Goal: Navigation & Orientation: Find specific page/section

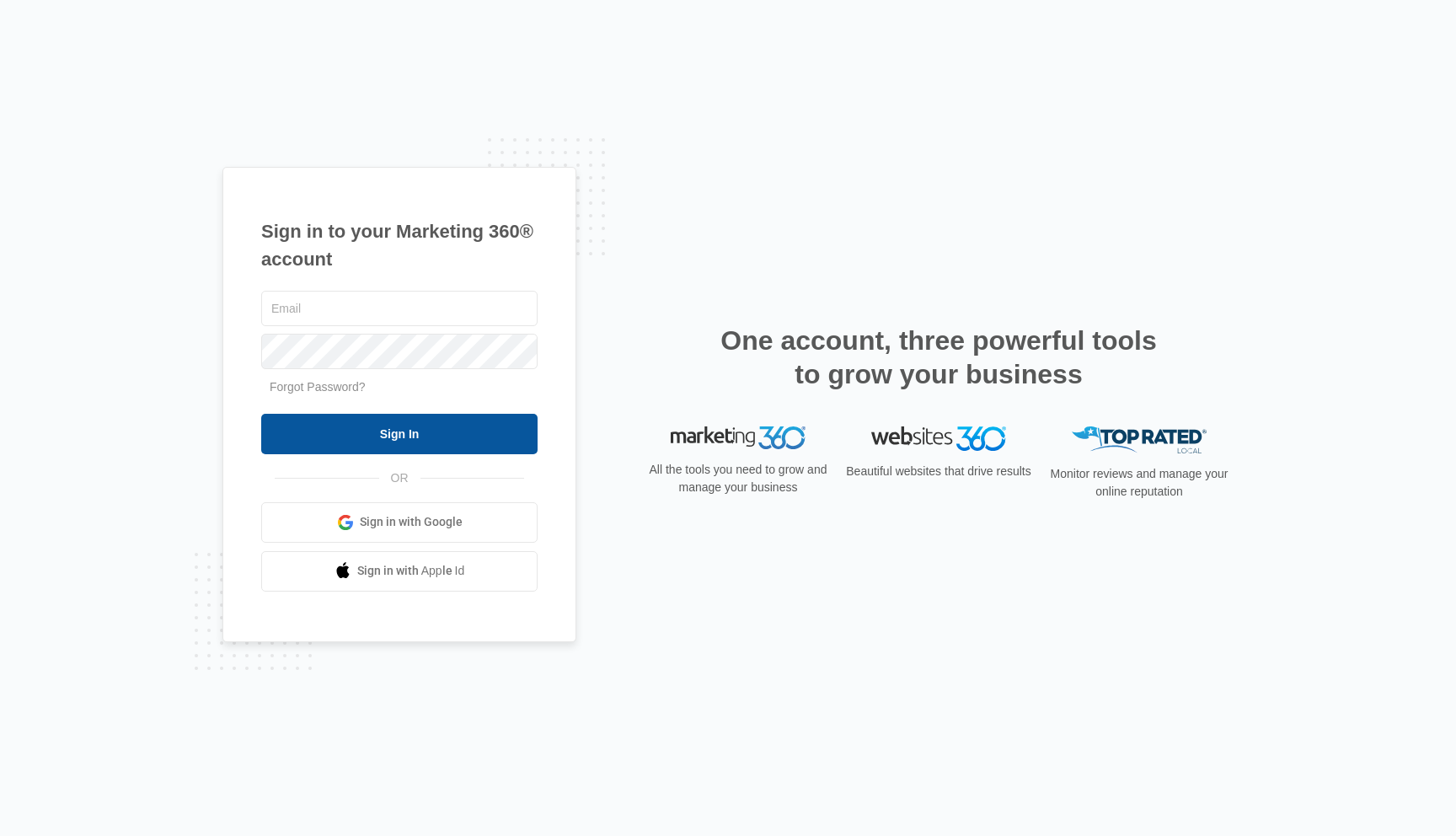
type input "[EMAIL_ADDRESS][DOMAIN_NAME]"
click at [403, 428] on input "Sign In" at bounding box center [399, 434] width 276 height 40
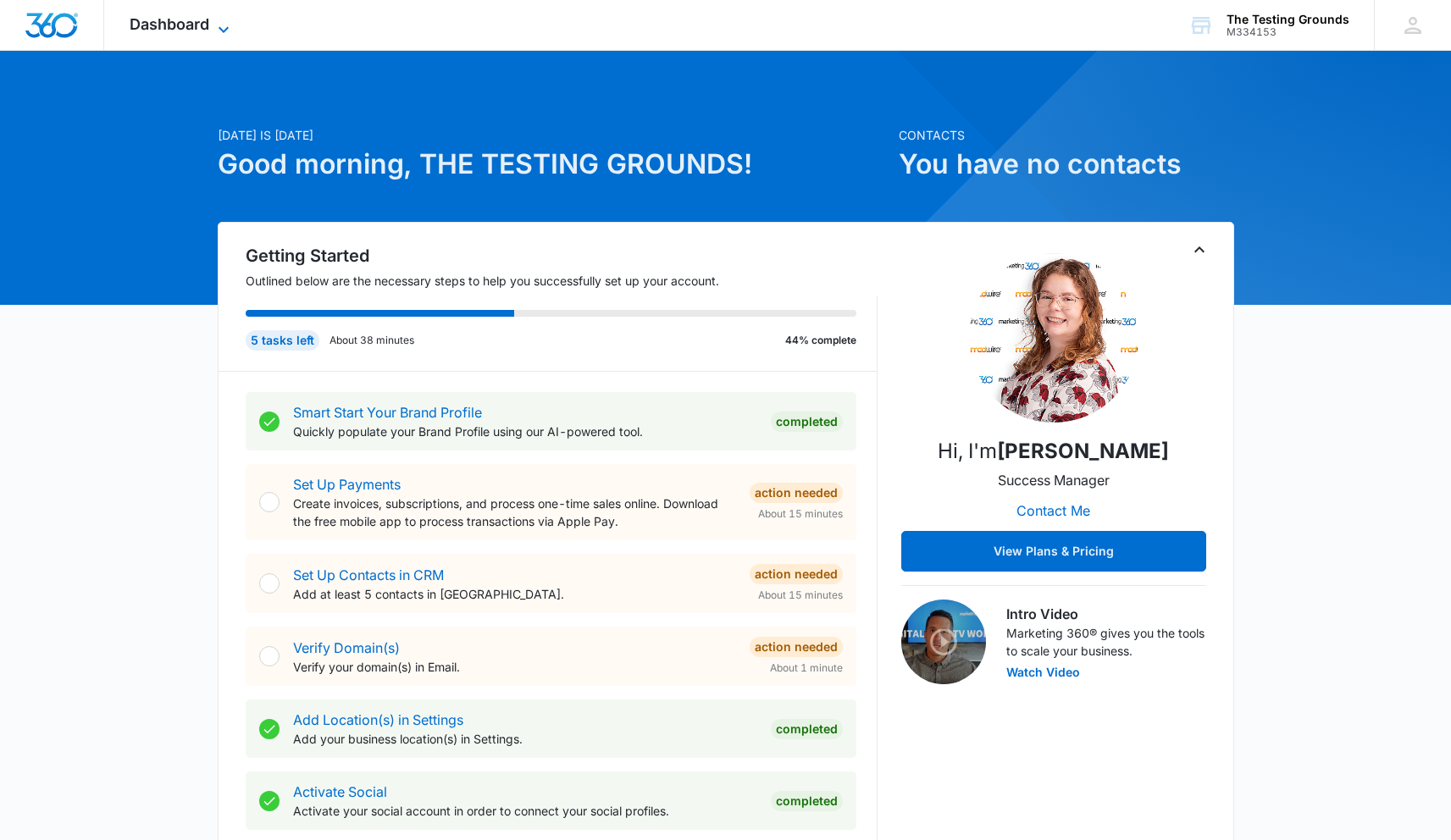
click at [190, 32] on span "Dashboard" at bounding box center [169, 23] width 80 height 18
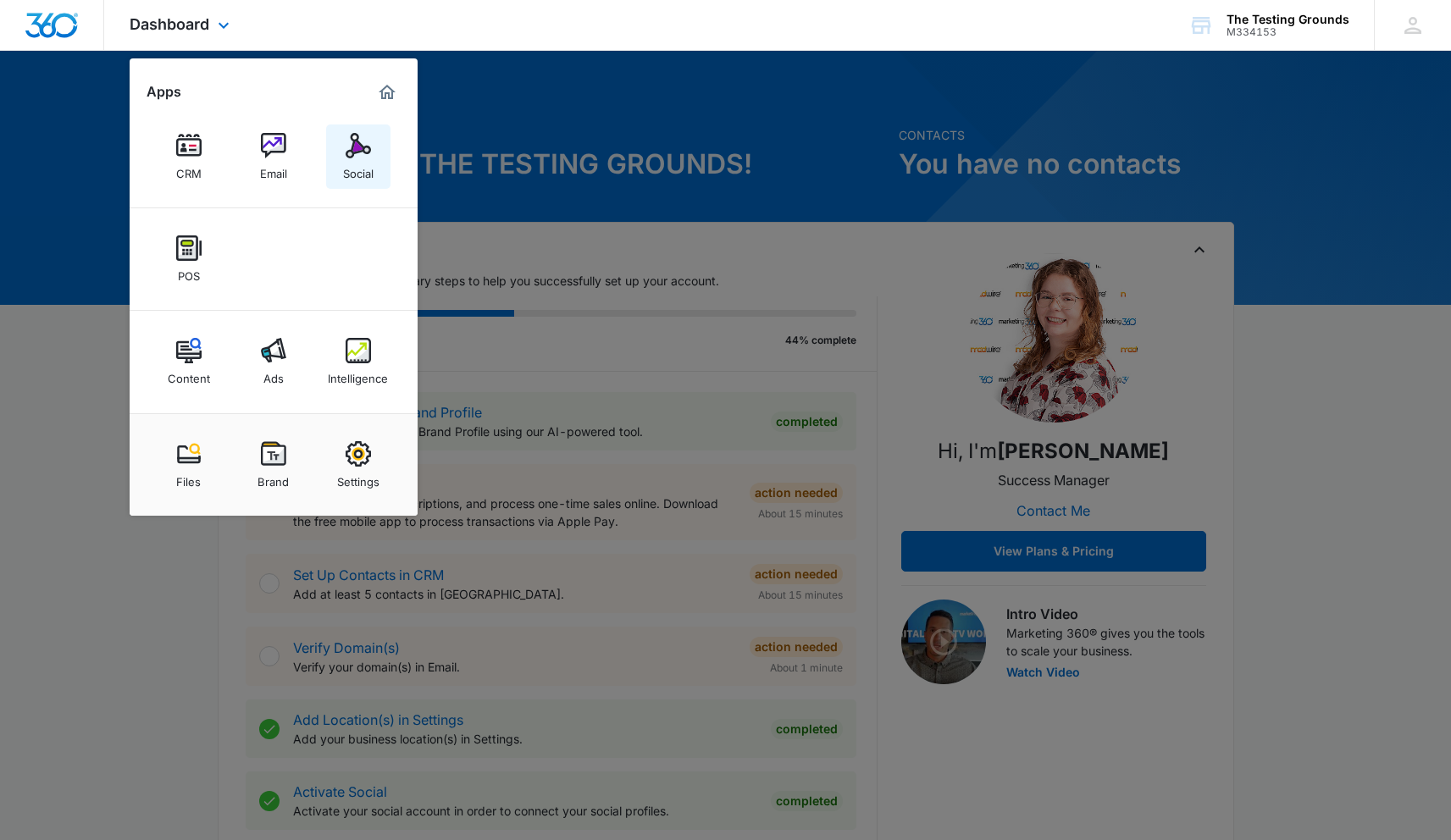
click at [360, 150] on img at bounding box center [357, 145] width 25 height 25
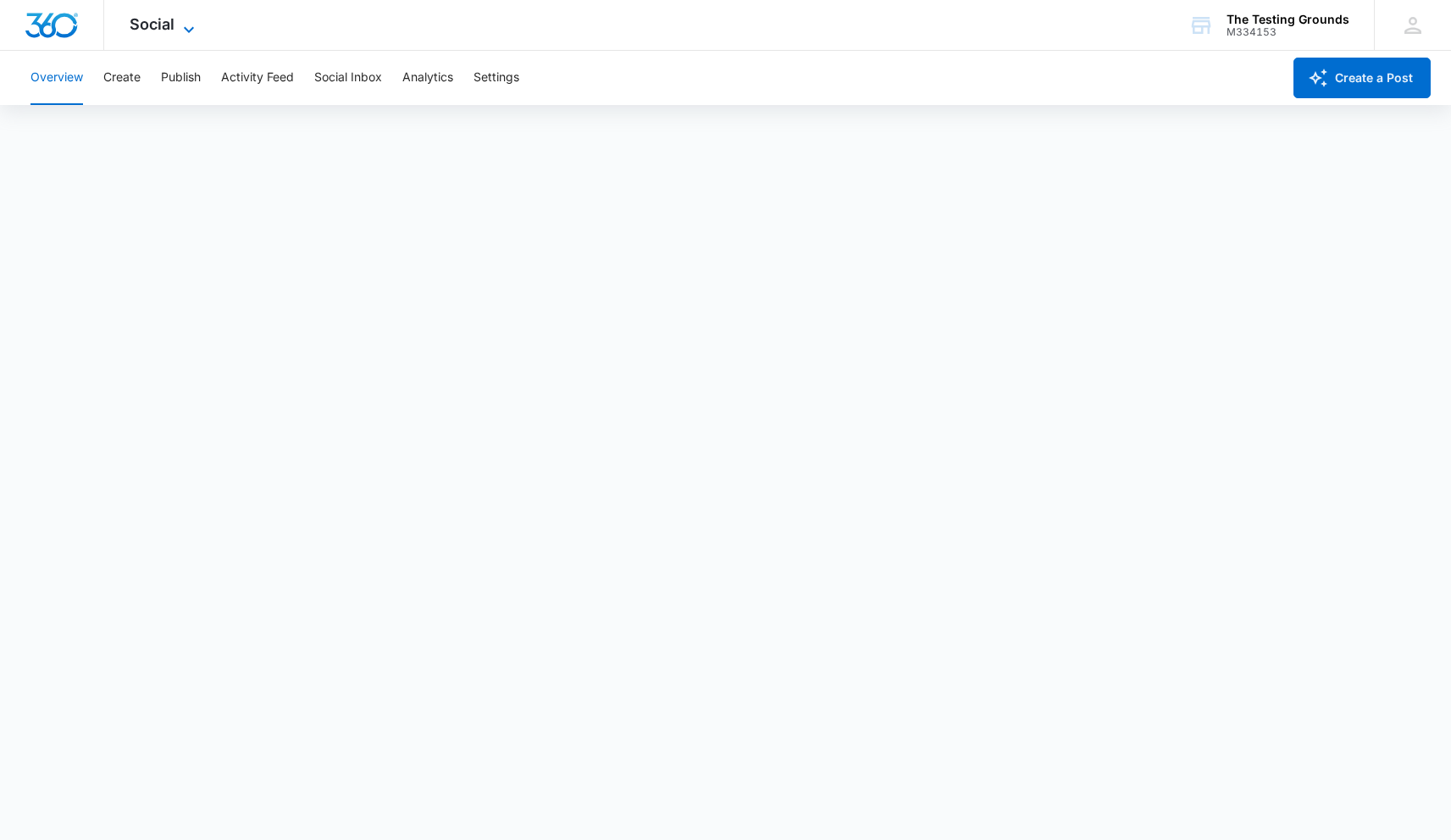
click at [181, 24] on icon at bounding box center [189, 30] width 21 height 21
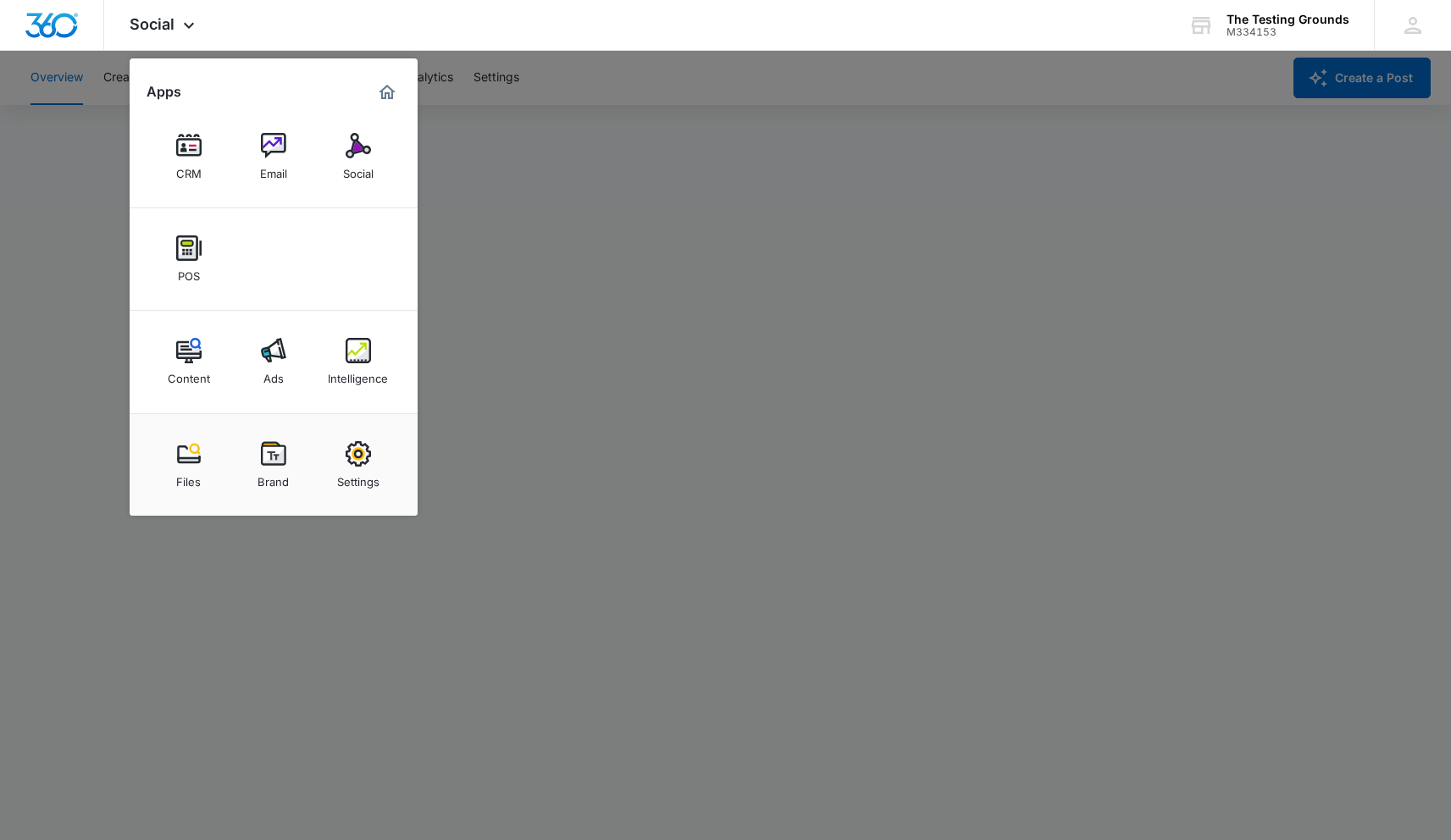
click at [572, 201] on div at bounding box center [725, 420] width 1451 height 840
